Goal: Task Accomplishment & Management: Use online tool/utility

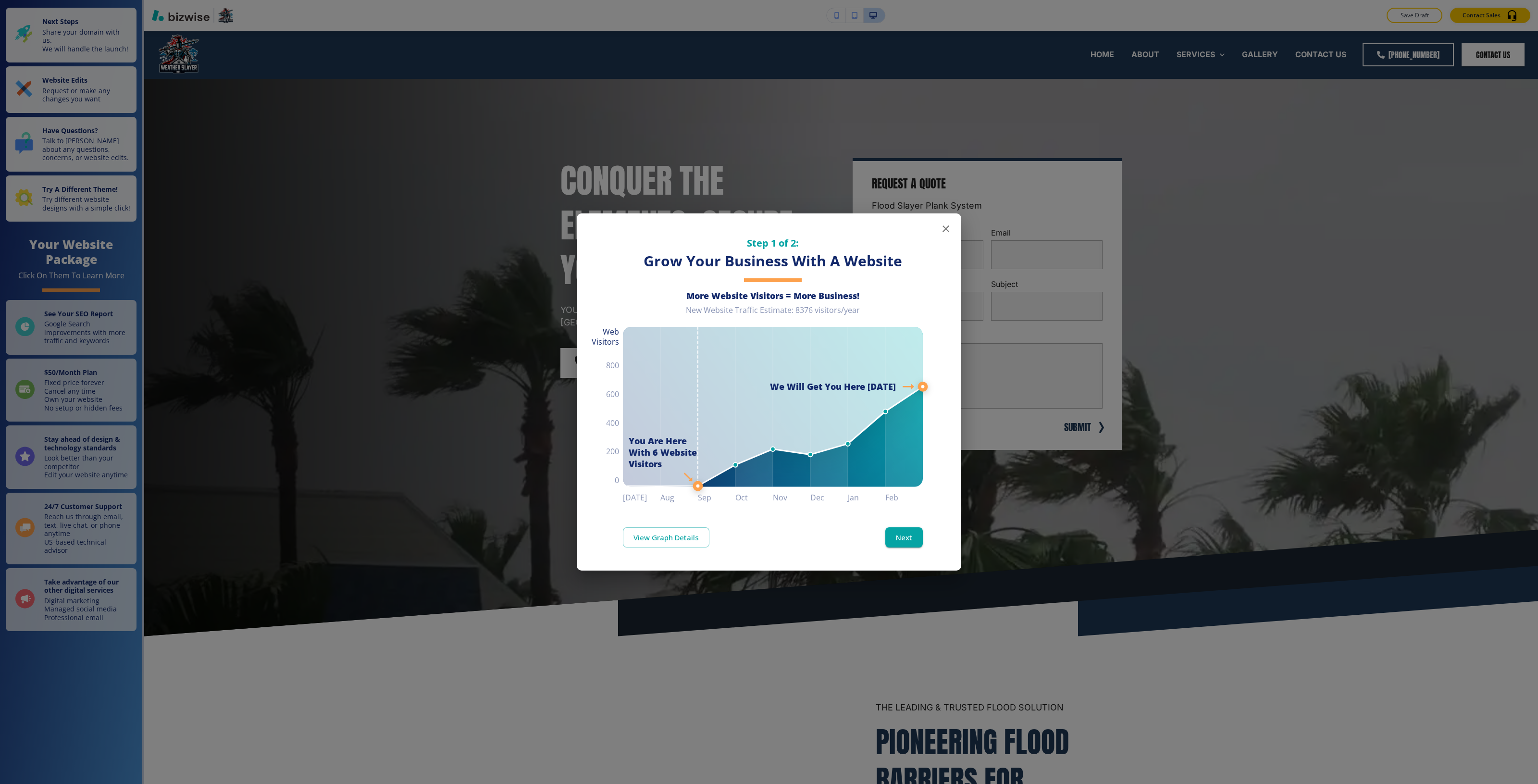
click at [1267, 712] on div "Step 1 of 2: Grow Your Business With A Website More Website Visitors = More Bus…" at bounding box center [769, 392] width 1538 height 784
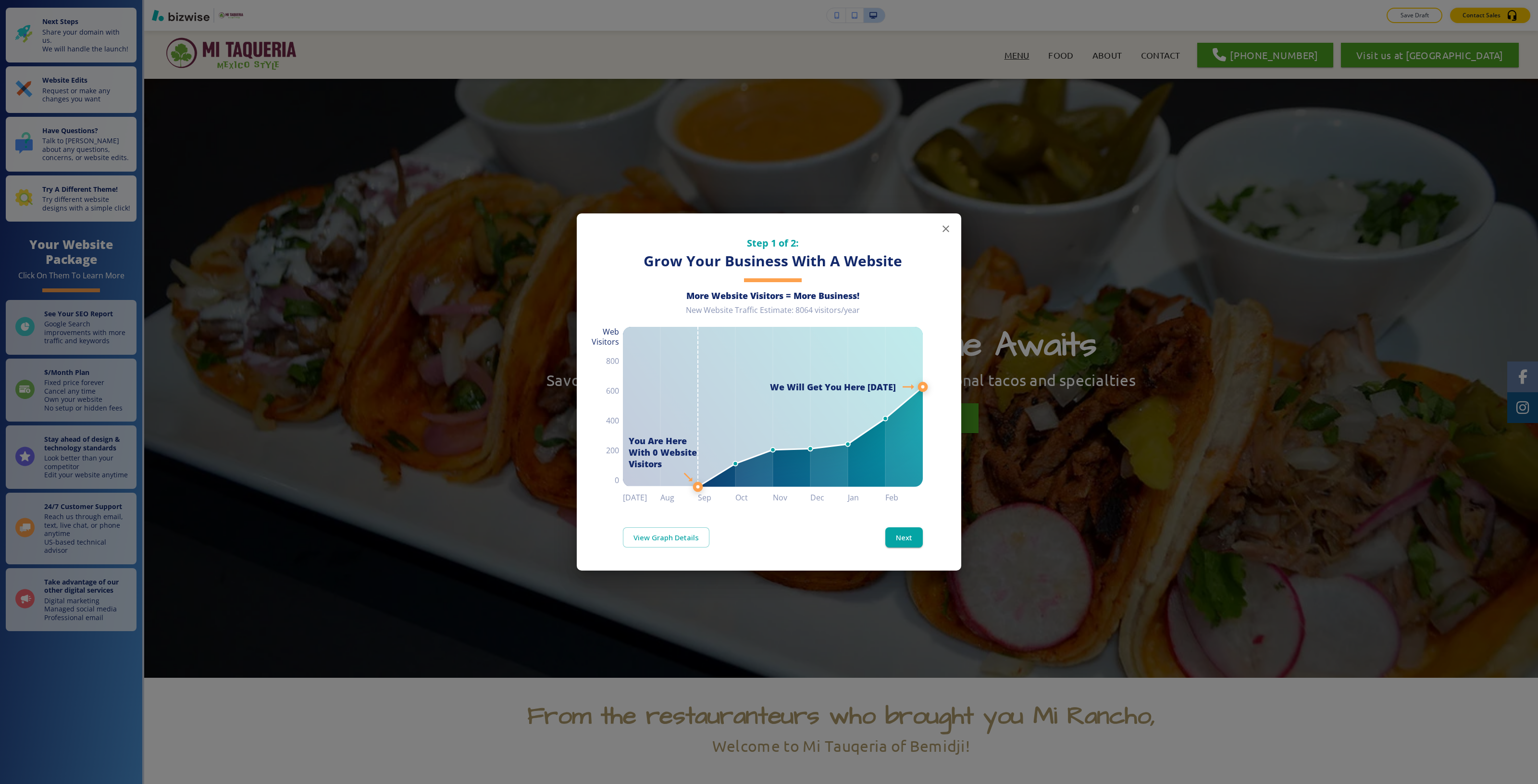
click at [441, 276] on div "Step 1 of 2: Grow Your Business With A Website More Website Visitors = More Bus…" at bounding box center [769, 392] width 1538 height 784
